Goal: Find specific page/section: Find specific page/section

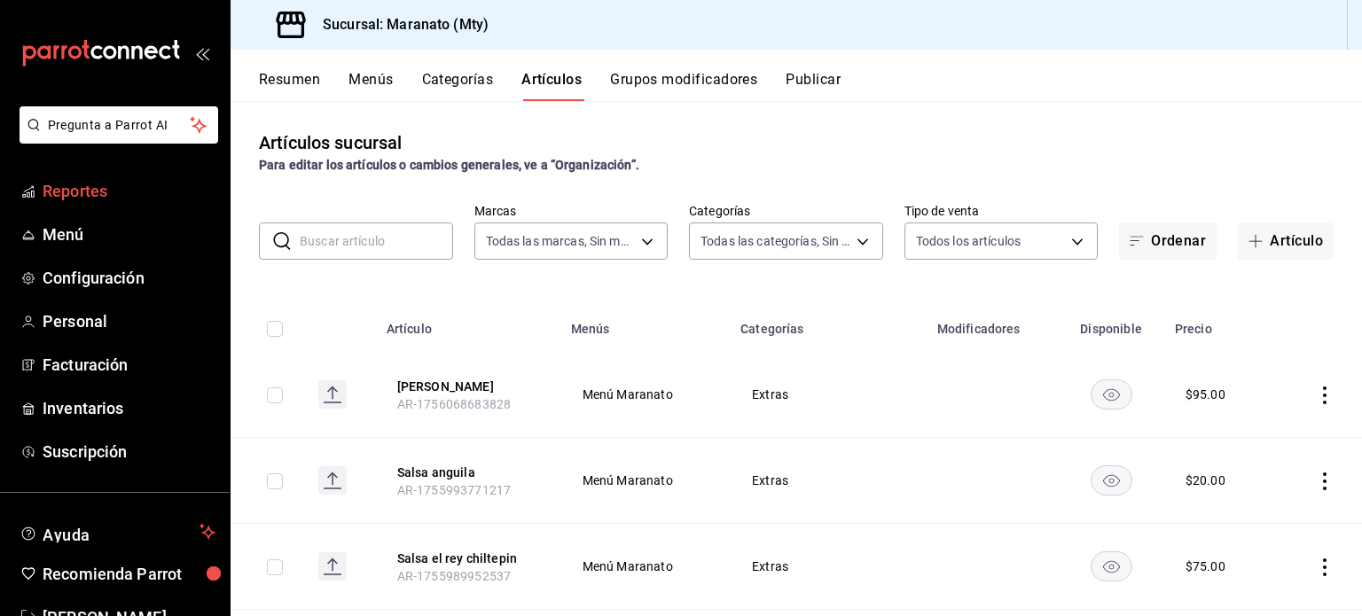
drag, startPoint x: 104, startPoint y: 241, endPoint x: 99, endPoint y: 178, distance: 63.1
click at [104, 241] on span "Menú" at bounding box center [129, 235] width 173 height 24
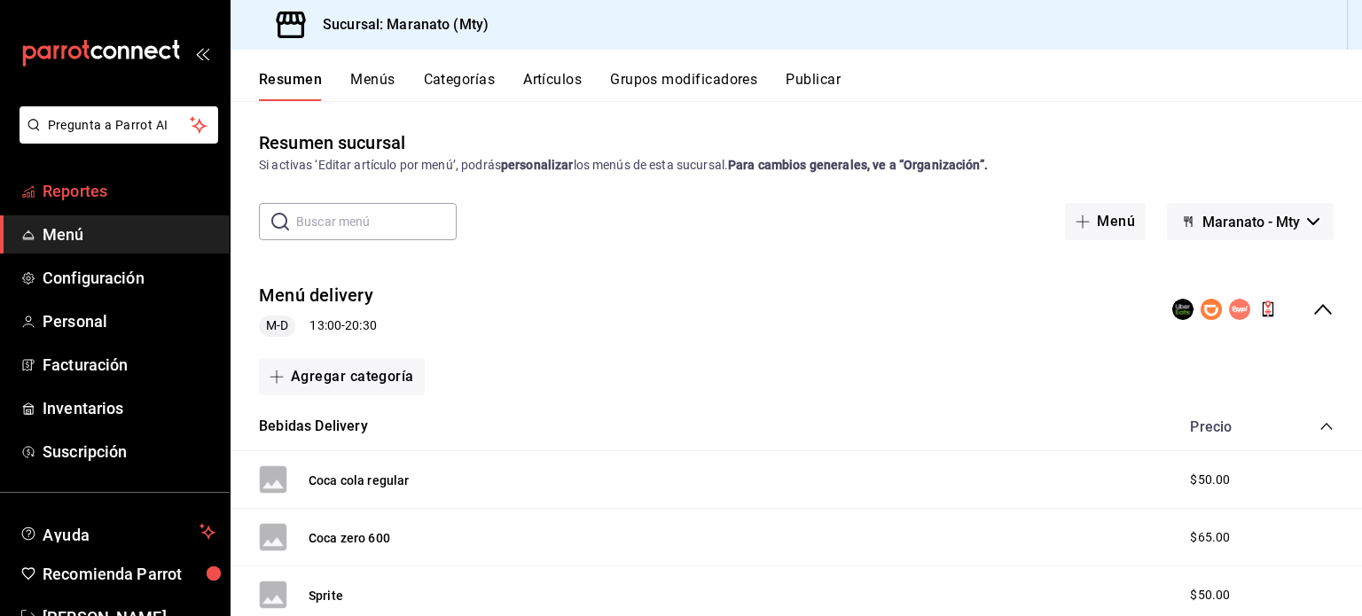
click at [116, 187] on span "Reportes" at bounding box center [129, 191] width 173 height 24
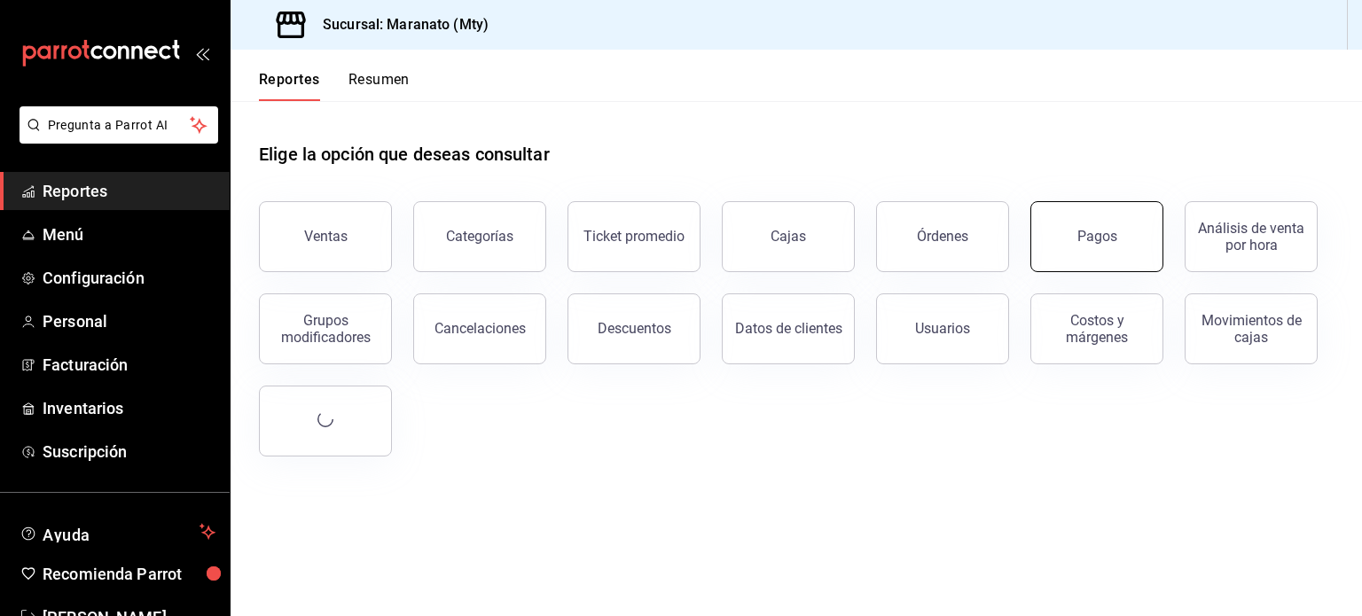
click at [1086, 239] on div "Pagos" at bounding box center [1097, 236] width 40 height 17
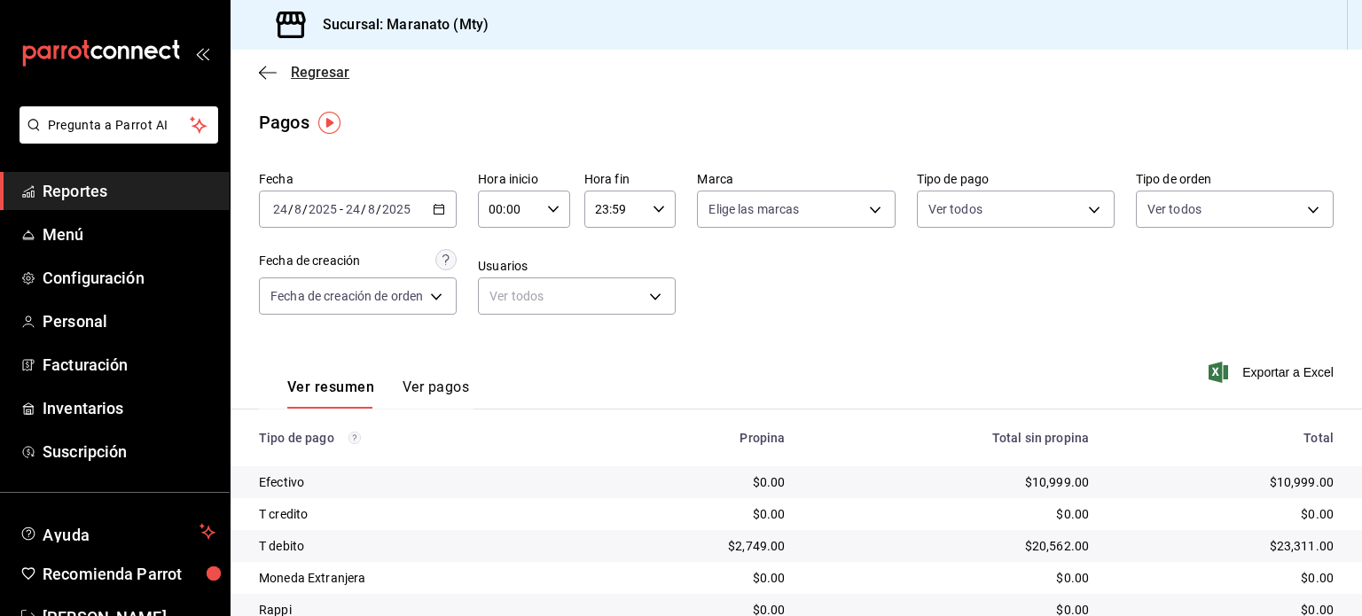
click at [266, 75] on icon "button" at bounding box center [268, 73] width 18 height 16
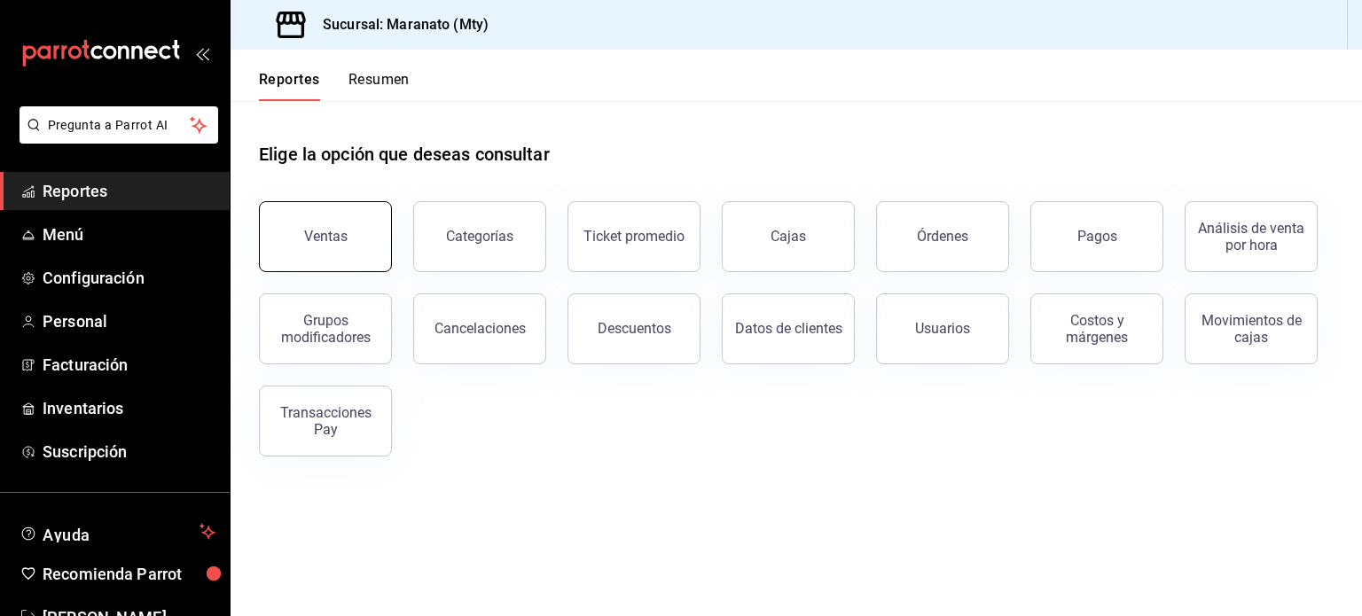
click at [338, 246] on button "Ventas" at bounding box center [325, 236] width 133 height 71
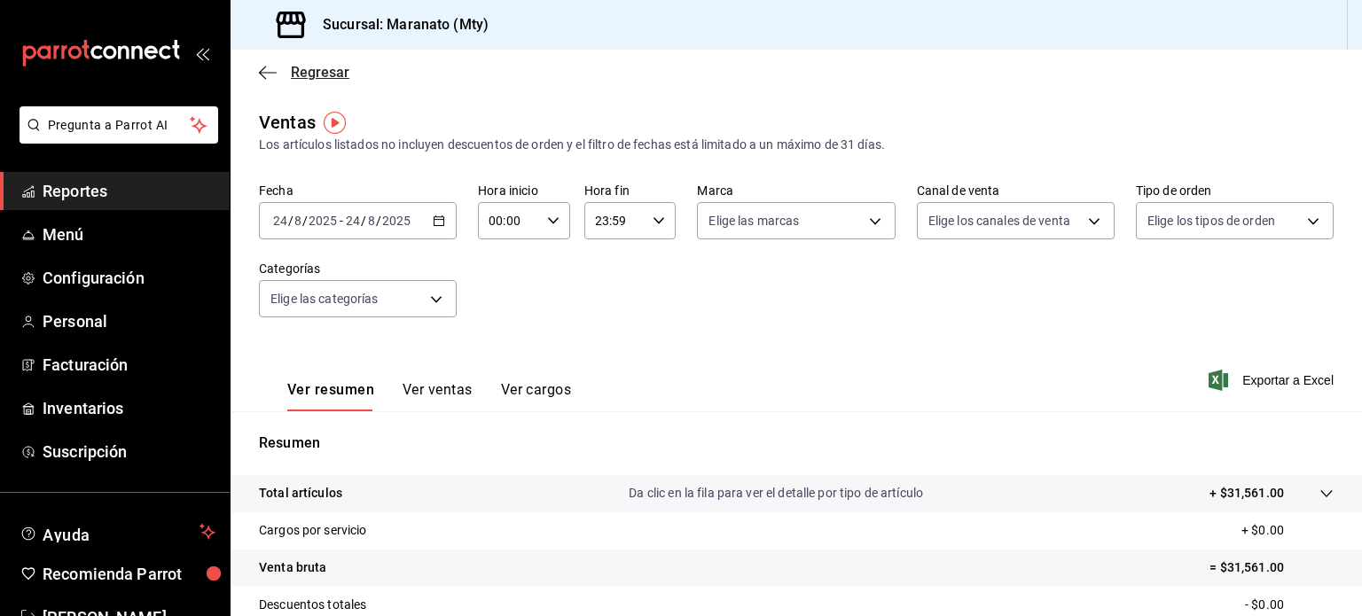
click at [270, 74] on icon "button" at bounding box center [268, 73] width 18 height 16
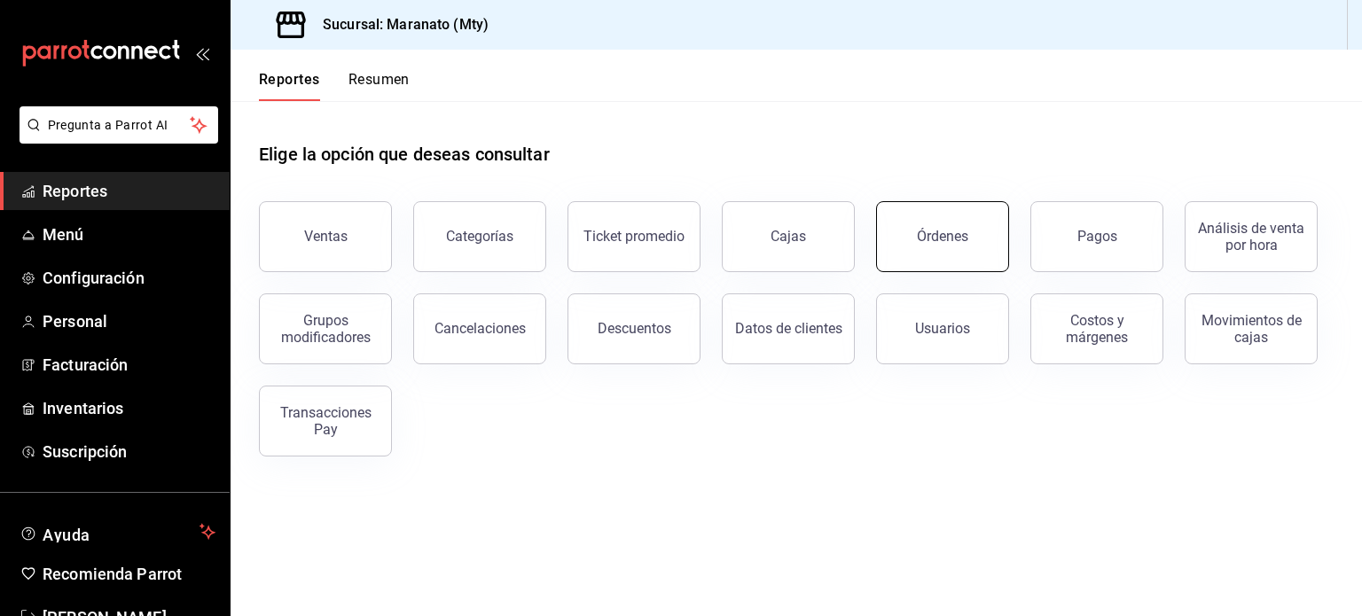
click at [941, 252] on button "Órdenes" at bounding box center [942, 236] width 133 height 71
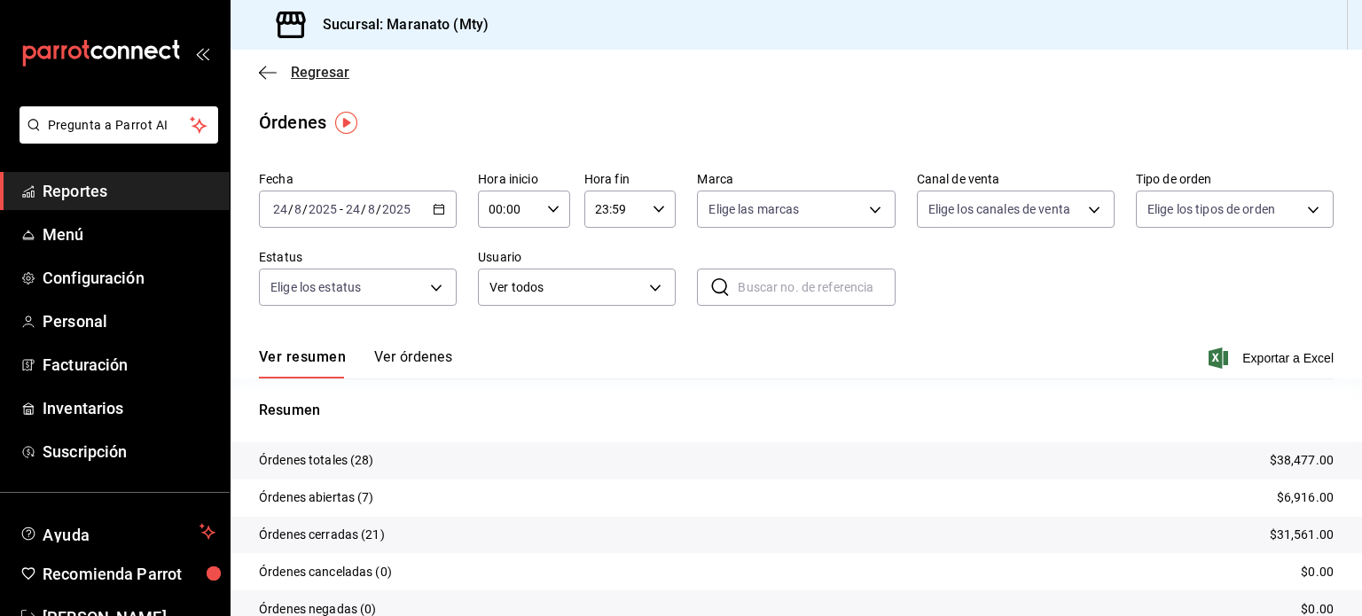
click at [269, 73] on icon "button" at bounding box center [268, 73] width 18 height 16
